Goal: Feedback & Contribution: Contribute content

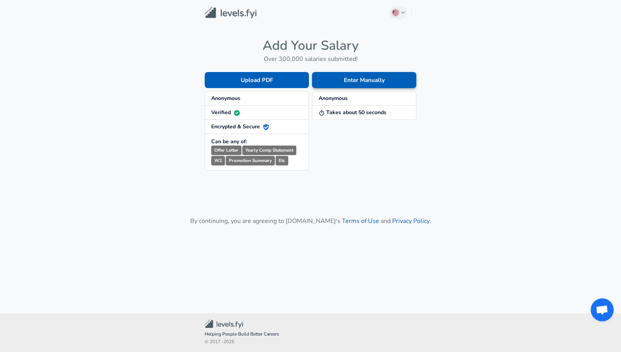
click at [338, 83] on button "Enter Manually" at bounding box center [364, 80] width 104 height 16
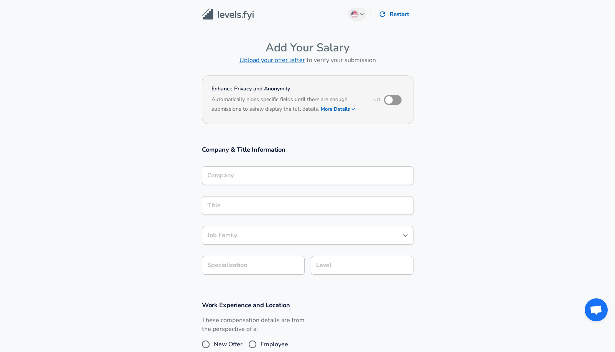
click at [238, 168] on div "Company" at bounding box center [308, 175] width 212 height 19
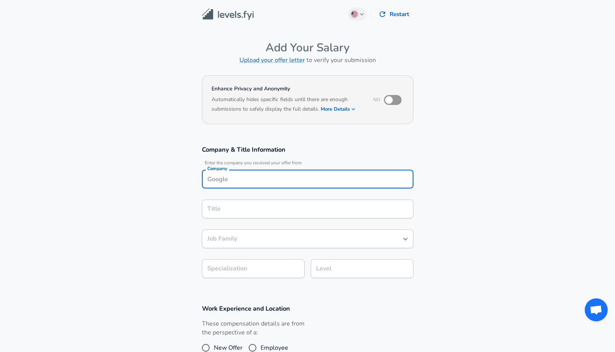
scroll to position [8, 0]
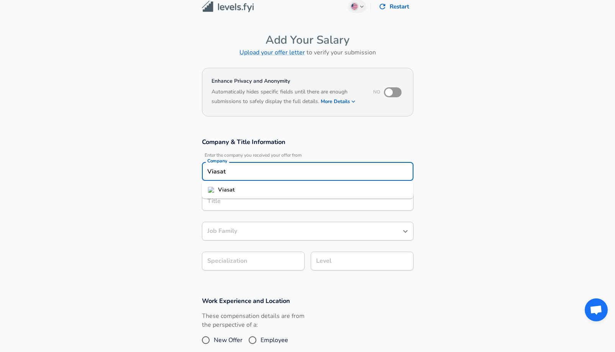
click at [240, 190] on li "Viasat" at bounding box center [308, 190] width 212 height 12
type input "Viasat"
click at [235, 200] on input "Title" at bounding box center [307, 202] width 205 height 12
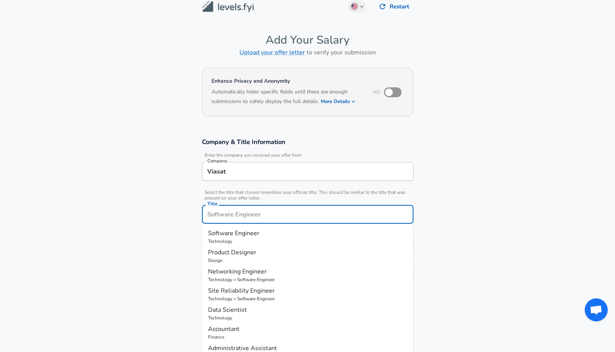
scroll to position [23, 0]
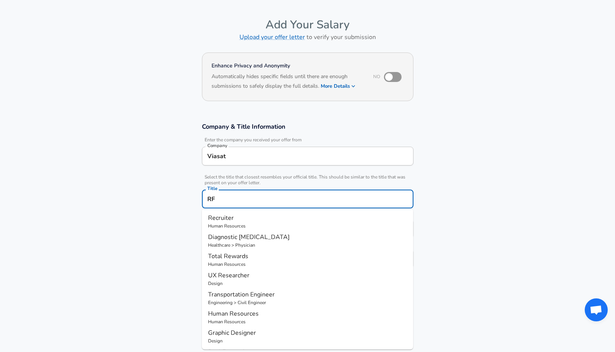
type input "R"
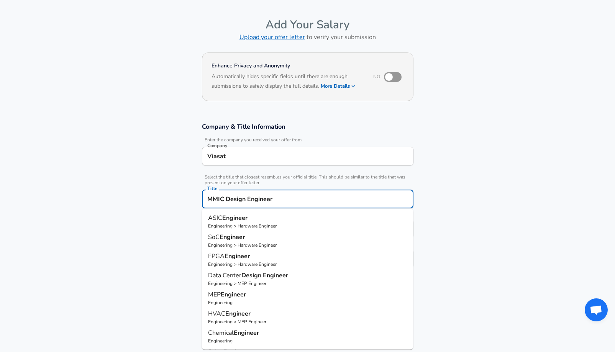
type input "MMIC Design Engineer"
click at [169, 218] on section "Company & Title Information Enter the company you received your offer from Comp…" at bounding box center [307, 199] width 615 height 172
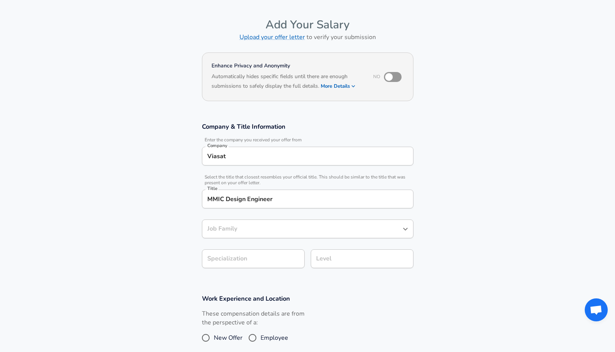
click at [243, 234] on div "Job Family" at bounding box center [308, 229] width 212 height 19
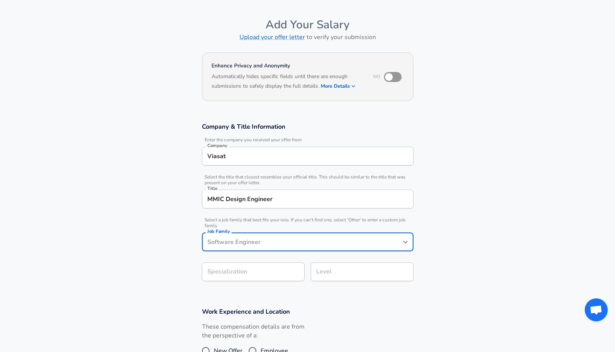
scroll to position [38, 0]
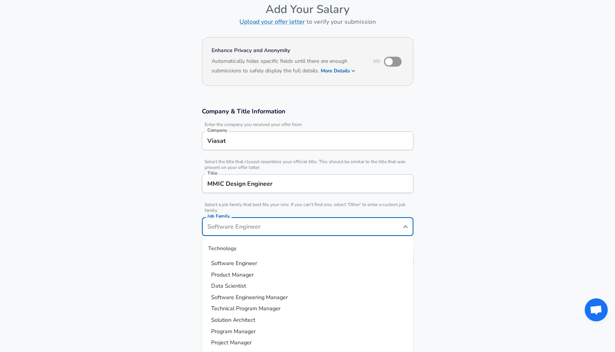
click at [240, 231] on input "Job Family" at bounding box center [301, 227] width 193 height 12
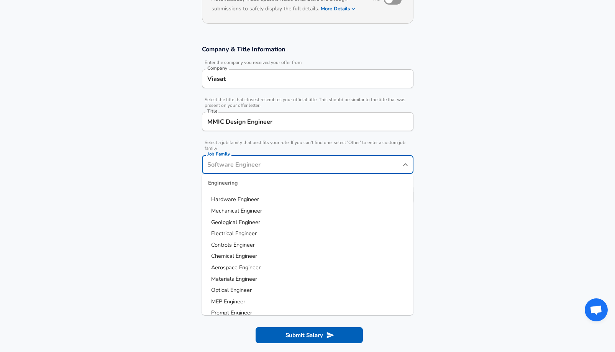
scroll to position [158, 0]
click at [240, 231] on span "Electrical Engineer" at bounding box center [234, 232] width 46 height 8
type input "Electrical Engineer"
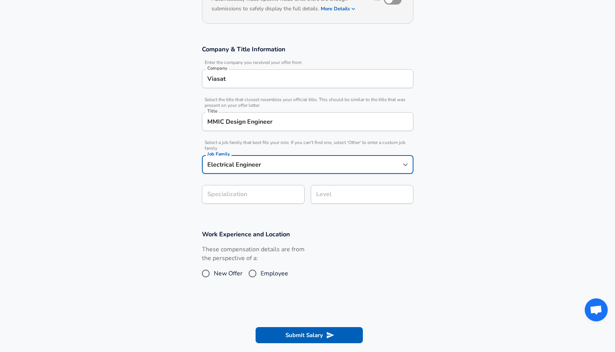
click at [237, 195] on section "Company & Title Information Enter the company you received your offer from Comp…" at bounding box center [307, 128] width 615 height 185
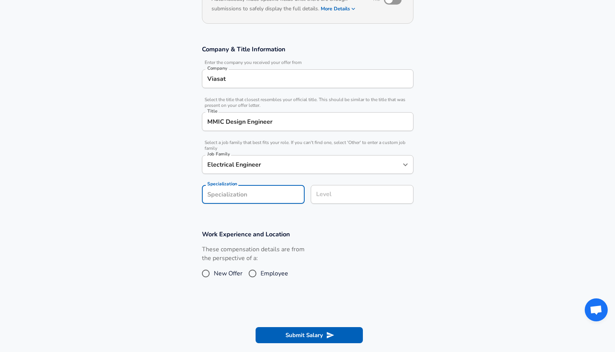
scroll to position [123, 0]
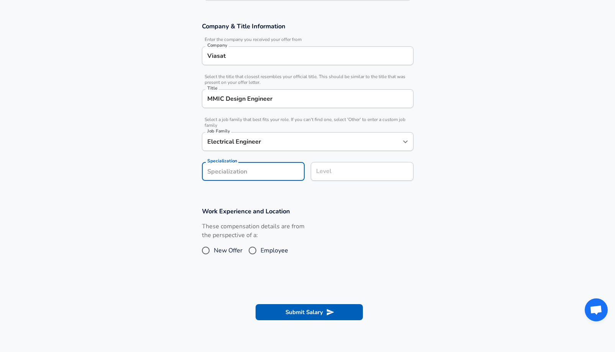
click at [330, 181] on div "Level" at bounding box center [362, 171] width 103 height 19
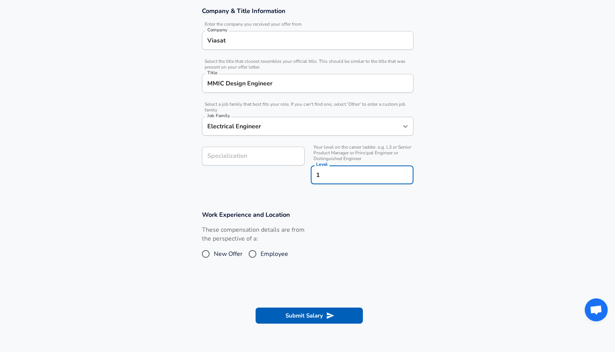
type input "1"
click at [277, 200] on section "Company & Title Information Enter the company you received your offer from Comp…" at bounding box center [307, 100] width 615 height 204
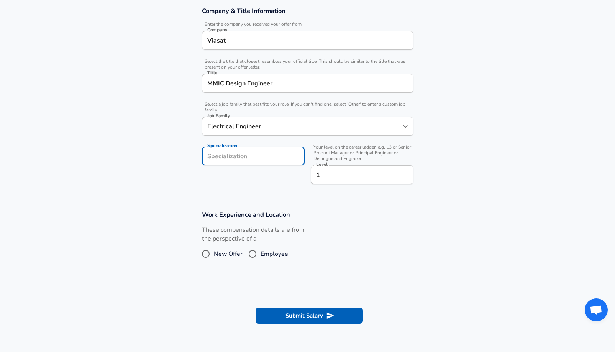
click at [264, 161] on input "Specialization" at bounding box center [253, 156] width 103 height 19
click at [225, 178] on div "Specialization Specialization" at bounding box center [250, 165] width 109 height 49
click at [263, 253] on span "Employee" at bounding box center [275, 254] width 28 height 9
click at [261, 253] on input "Employee" at bounding box center [253, 254] width 16 height 12
radio input "true"
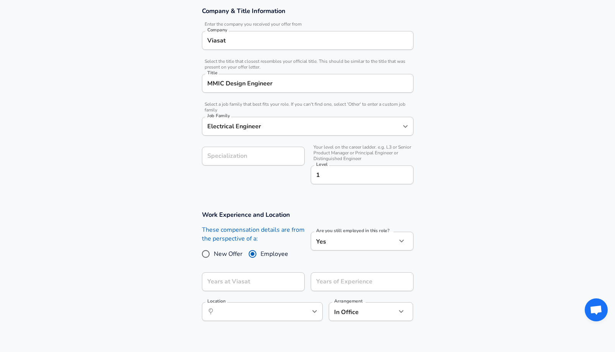
click at [346, 214] on body "English ([GEOGRAPHIC_DATA]) Change Restart Add Your Salary Upload your offer le…" at bounding box center [307, 37] width 615 height 352
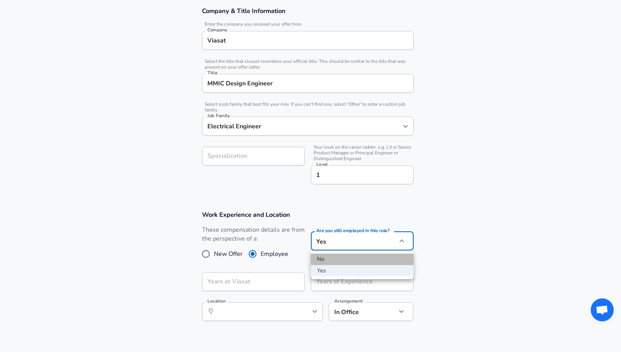
click at [337, 264] on li "No" at bounding box center [362, 260] width 103 height 12
type input "no"
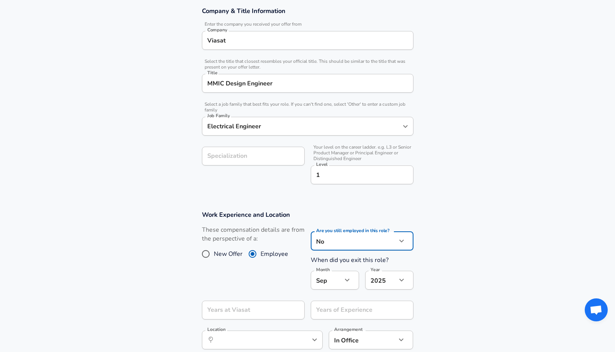
click at [346, 281] on icon "button" at bounding box center [347, 280] width 9 height 9
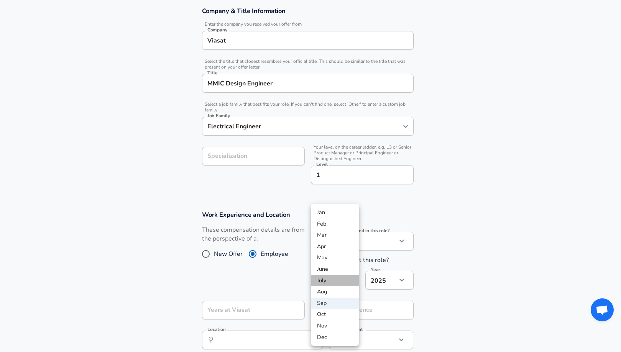
click at [338, 278] on li "July" at bounding box center [335, 281] width 48 height 12
type input "7"
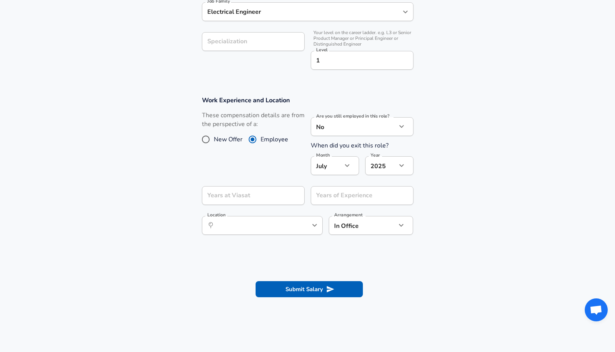
scroll to position [252, 0]
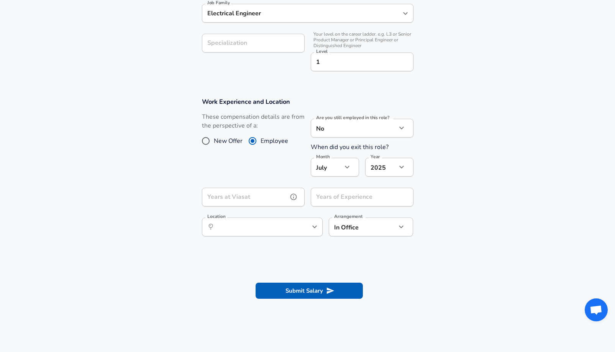
click at [265, 196] on div "Years at Viasat Years at Viasat" at bounding box center [253, 198] width 103 height 21
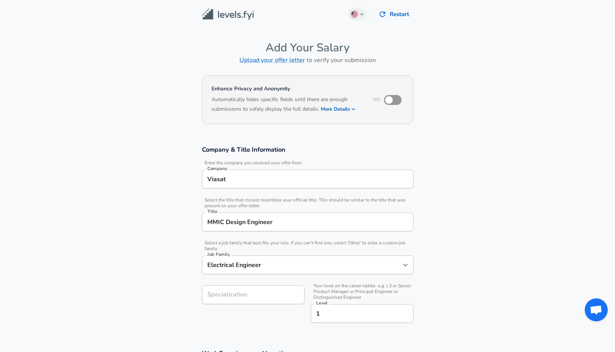
scroll to position [0, 0]
click at [396, 102] on input "checkbox" at bounding box center [389, 99] width 44 height 15
checkbox input "true"
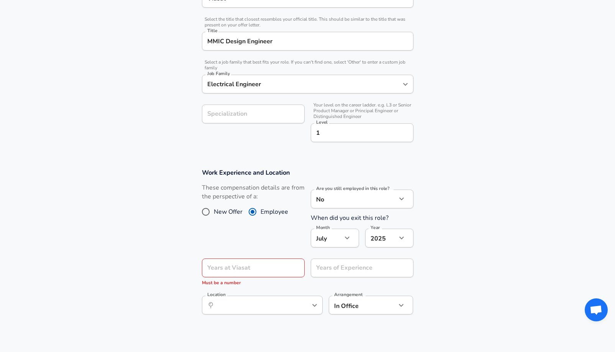
scroll to position [197, 0]
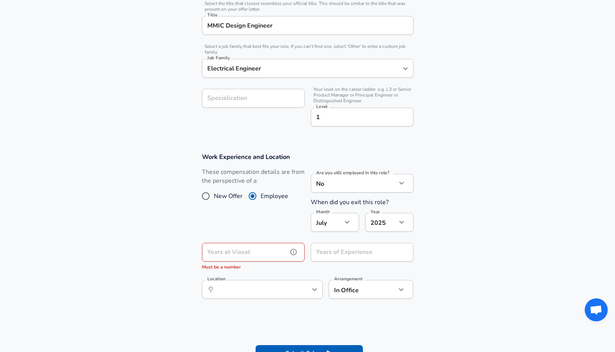
click at [258, 246] on input "Years at Viasat" at bounding box center [245, 252] width 86 height 19
click at [241, 233] on div "These compensation details are from the perspective of a: New Offer Employee" at bounding box center [250, 202] width 109 height 69
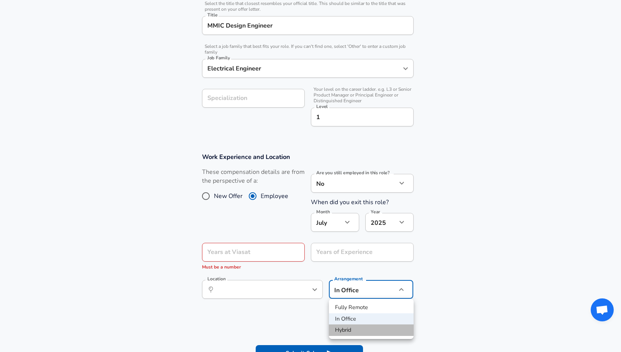
click at [355, 330] on li "Hybrid" at bounding box center [371, 331] width 85 height 12
type input "hybrid"
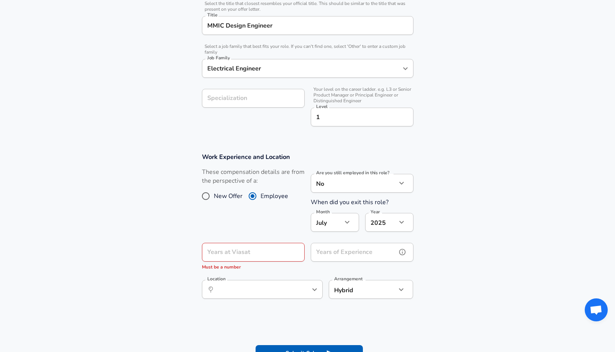
click at [340, 255] on input "Years of Experience" at bounding box center [354, 252] width 86 height 19
type input "5"
click at [258, 255] on div "Years at Viasat Years at Viasat Must be a number" at bounding box center [253, 257] width 103 height 28
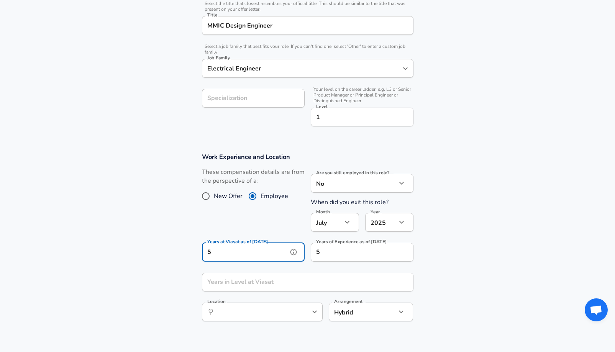
type input "5"
click at [158, 245] on section "Work Experience and Location These compensation details are from the perspectiv…" at bounding box center [307, 241] width 615 height 195
click at [232, 278] on div "Years in Level at Viasat Years in Level at Viasat" at bounding box center [308, 283] width 212 height 21
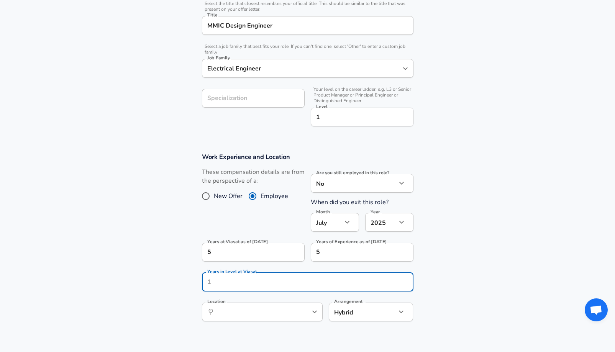
click at [169, 253] on section "Work Experience and Location These compensation details are from the perspectiv…" at bounding box center [307, 241] width 615 height 195
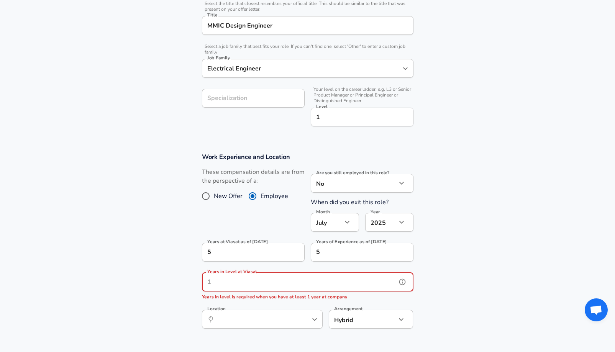
click at [237, 281] on input "Years in Level at Viasat" at bounding box center [299, 282] width 195 height 19
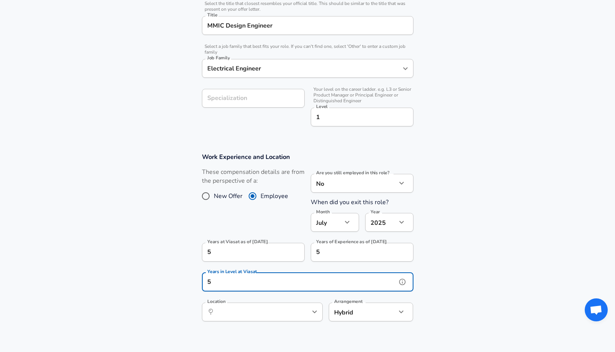
type input "5"
click at [167, 266] on section "Work Experience and Location These compensation details are from the perspectiv…" at bounding box center [307, 241] width 615 height 195
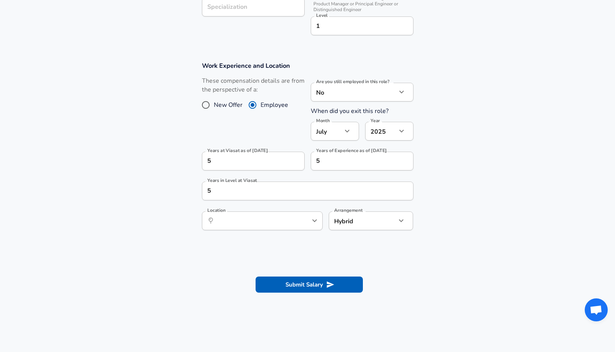
scroll to position [295, 0]
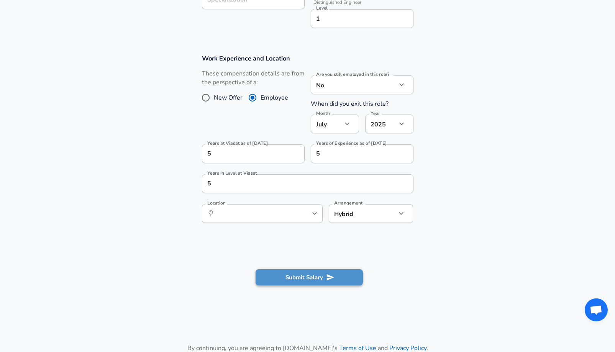
click at [292, 271] on button "Submit Salary" at bounding box center [309, 277] width 107 height 16
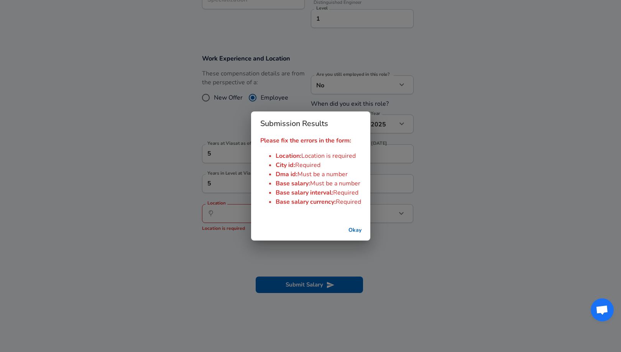
click at [290, 264] on div "Submission Results Please fix the errors in the form: Location : Location is re…" at bounding box center [310, 176] width 621 height 352
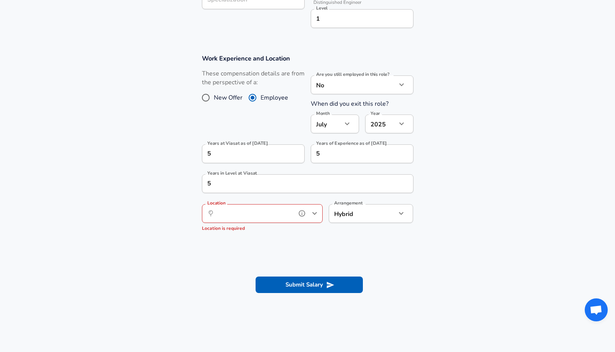
click at [275, 216] on input "Location" at bounding box center [254, 214] width 79 height 12
drag, startPoint x: 242, startPoint y: 217, endPoint x: 192, endPoint y: 210, distance: 50.7
click at [192, 210] on section "Work Experience and Location These compensation details are from the perspectiv…" at bounding box center [307, 146] width 615 height 202
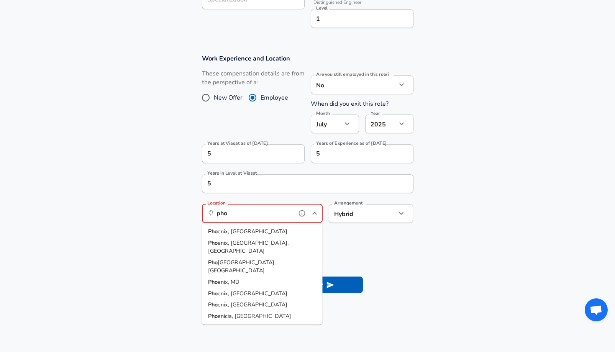
click at [243, 233] on li "Pho enix, [GEOGRAPHIC_DATA]" at bounding box center [262, 232] width 121 height 12
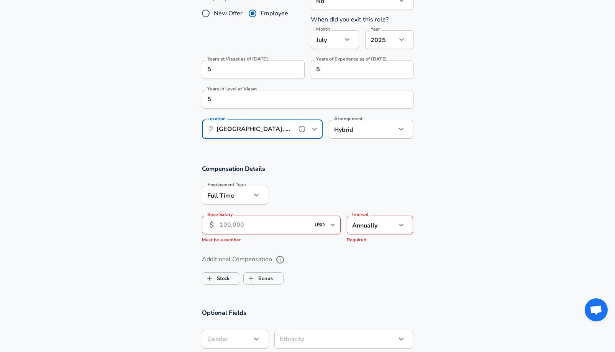
scroll to position [380, 0]
type input "[GEOGRAPHIC_DATA], [GEOGRAPHIC_DATA]"
click at [245, 220] on input "Base Salary" at bounding box center [265, 224] width 91 height 19
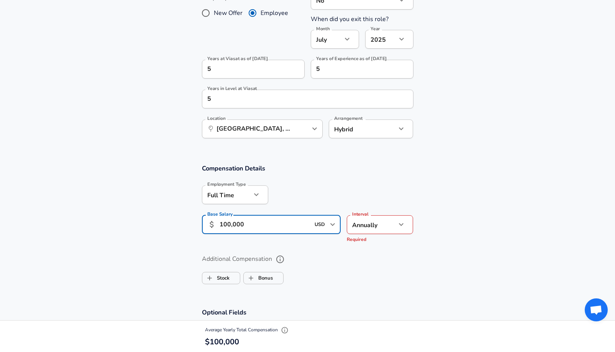
type input "100,000"
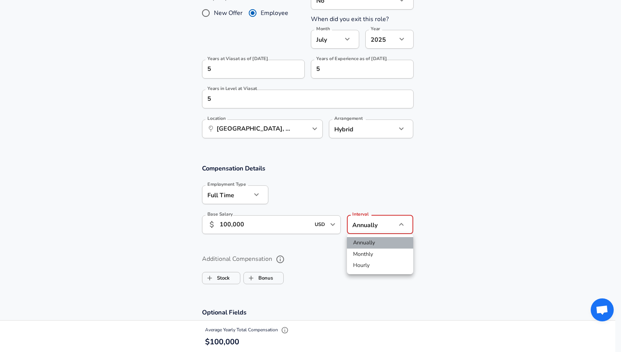
click at [375, 248] on li "Annually" at bounding box center [380, 243] width 66 height 12
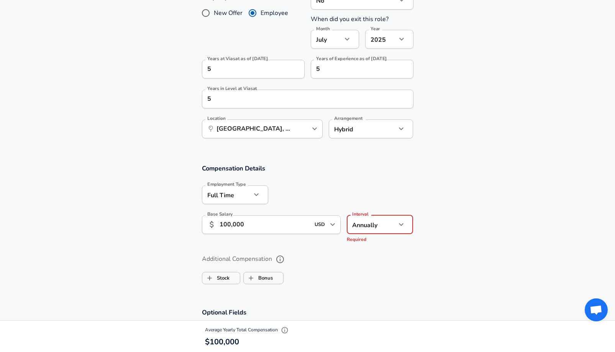
click at [315, 258] on div "Additional Compensation Stock Bonus" at bounding box center [308, 270] width 212 height 35
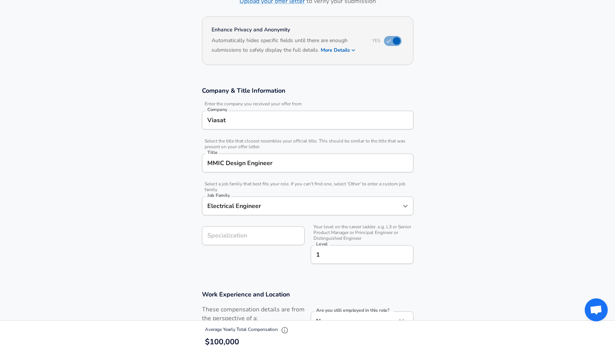
scroll to position [59, 0]
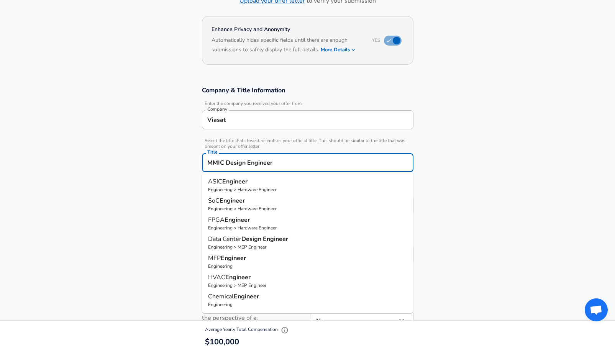
drag, startPoint x: 189, startPoint y: 153, endPoint x: 172, endPoint y: 151, distance: 16.6
click at [172, 151] on section "Company & Title Information Enter the company you received your offer from Comp…" at bounding box center [307, 179] width 615 height 204
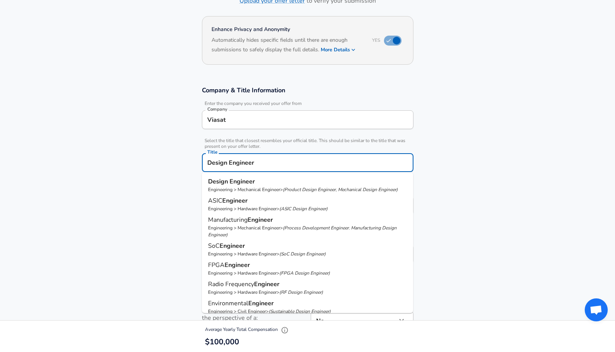
type input "Design Engineer"
click at [173, 151] on section "Company & Title Information Enter the company you received your offer from Comp…" at bounding box center [307, 179] width 615 height 204
type input "R&D"
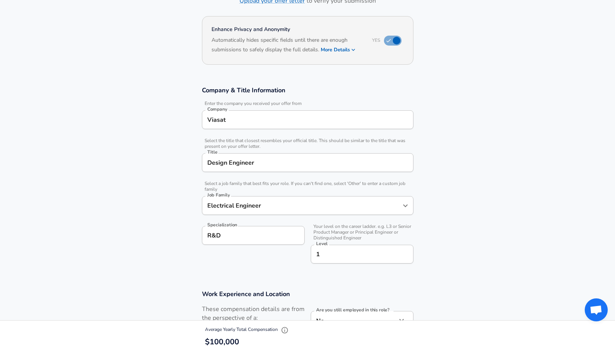
type input "Mechanical Engineer"
click at [253, 207] on input "Mechanical Engineer" at bounding box center [301, 206] width 193 height 12
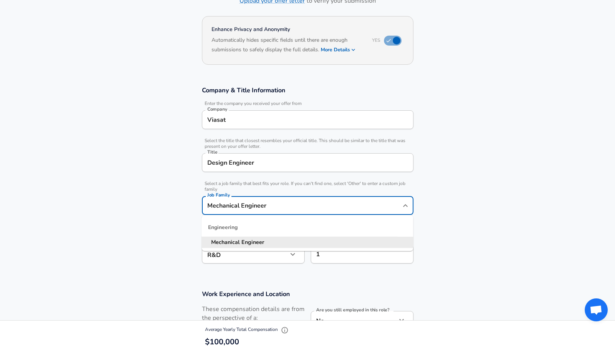
click at [251, 167] on input "Design Engineer" at bounding box center [307, 163] width 205 height 12
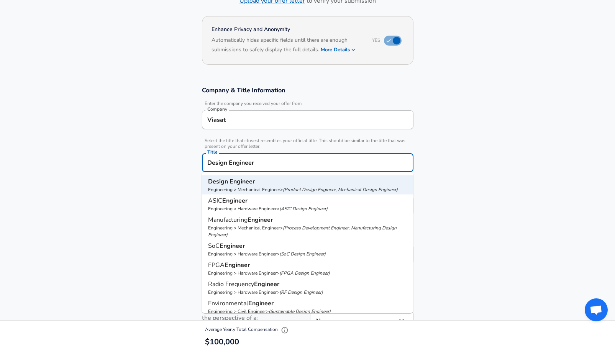
click at [258, 288] on strong "Engineer" at bounding box center [266, 284] width 25 height 8
type input "Radio Frequency Engineer"
type input "Radio Frequency"
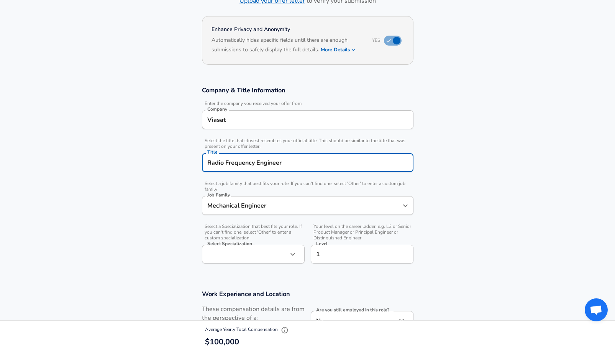
type input "Hardware Engineer"
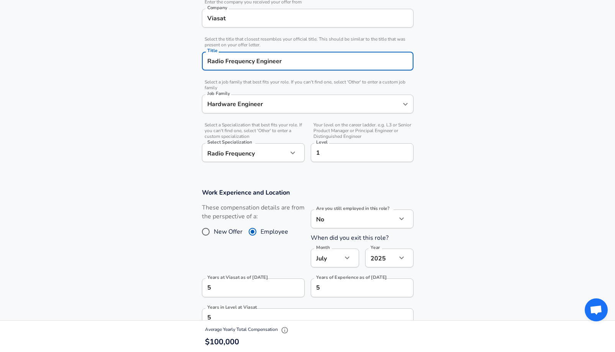
scroll to position [161, 0]
click at [365, 155] on input "1" at bounding box center [362, 152] width 96 height 12
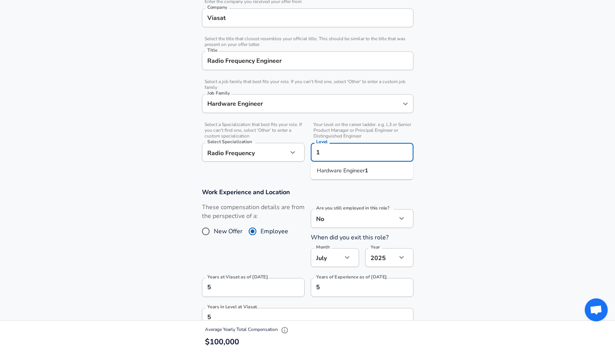
click at [449, 181] on section "Work Experience and Location These compensation details are from the perspectiv…" at bounding box center [307, 276] width 615 height 195
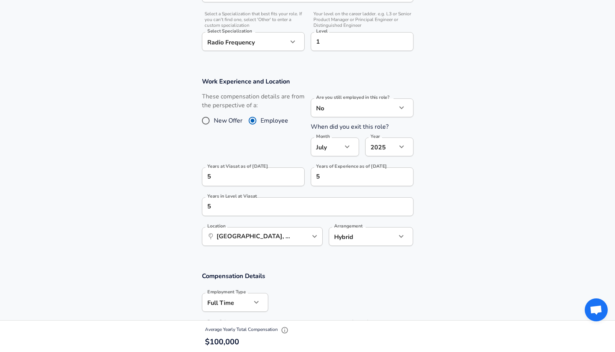
scroll to position [273, 0]
click at [404, 148] on icon "button" at bounding box center [401, 146] width 9 height 9
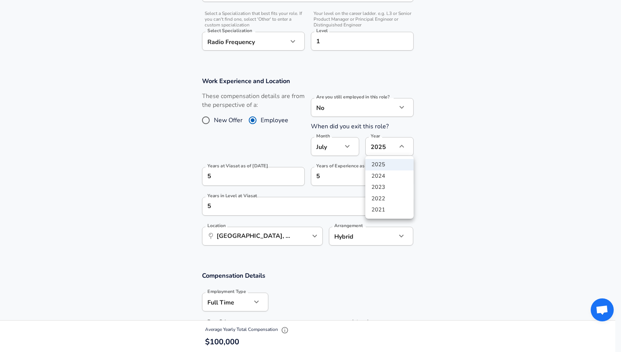
click at [396, 176] on li "2024" at bounding box center [389, 177] width 48 height 12
type input "2024"
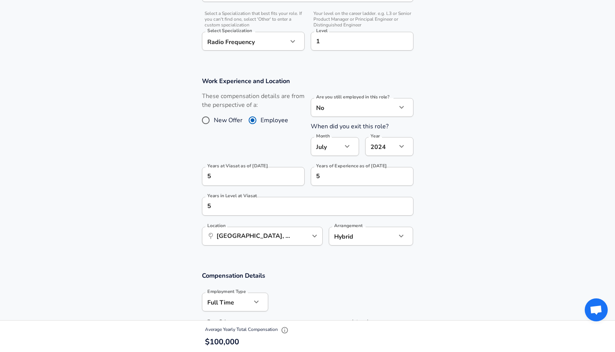
click at [351, 144] on icon "button" at bounding box center [347, 146] width 9 height 9
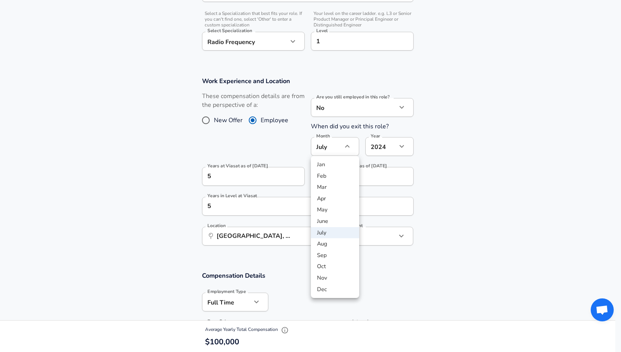
click at [335, 276] on li "Nov" at bounding box center [335, 279] width 48 height 12
type input "11"
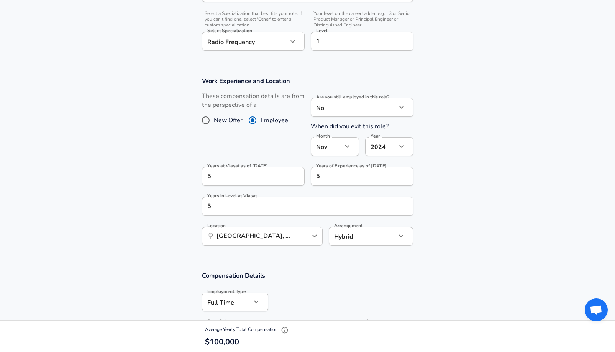
click at [434, 209] on section "Work Experience and Location These compensation details are from the perspectiv…" at bounding box center [307, 165] width 615 height 195
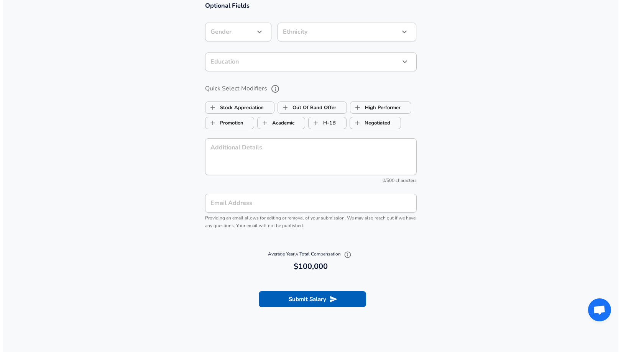
scroll to position [685, 0]
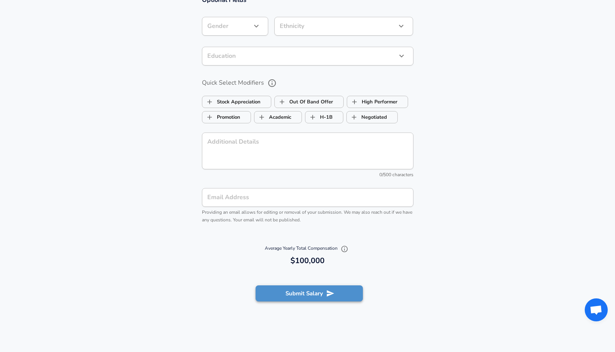
click at [315, 293] on button "Submit Salary" at bounding box center [309, 294] width 107 height 16
